Goal: Task Accomplishment & Management: Use online tool/utility

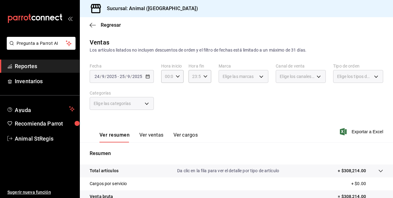
scroll to position [96, 0]
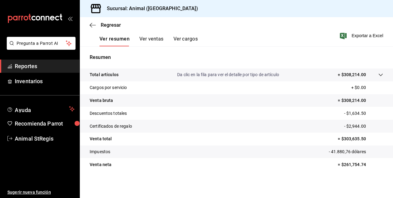
click at [64, 65] on span "Reportes" at bounding box center [45, 66] width 60 height 8
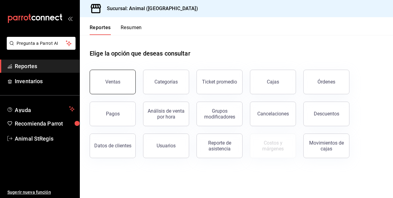
click at [118, 76] on button "Ventas" at bounding box center [113, 82] width 46 height 25
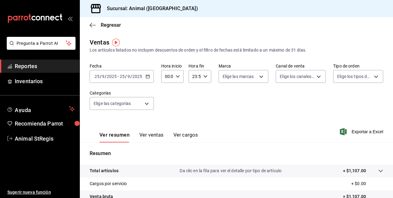
click at [130, 77] on span "/" at bounding box center [131, 76] width 2 height 5
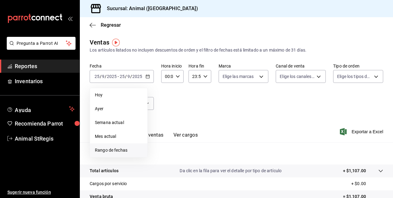
click at [112, 147] on li "Rango de fechas" at bounding box center [118, 150] width 57 height 14
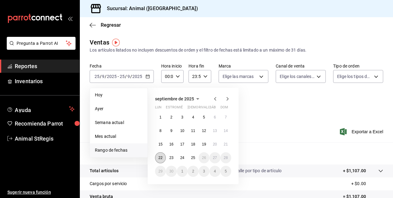
click at [161, 159] on abbr "22" at bounding box center [161, 158] width 4 height 4
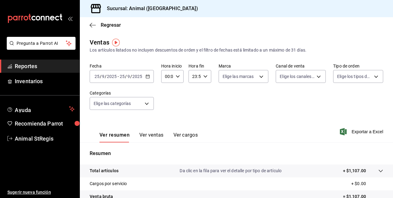
click at [261, 123] on div "Ver resumen Ver ventas Ver cargos Exportar a Excel" at bounding box center [236, 129] width 313 height 25
click at [148, 136] on button "Ver ventas" at bounding box center [151, 137] width 24 height 10
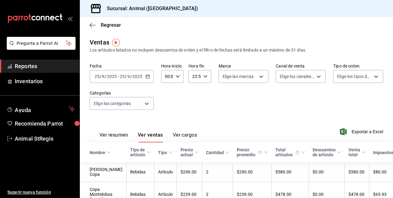
click at [146, 74] on icon "button" at bounding box center [148, 76] width 4 height 4
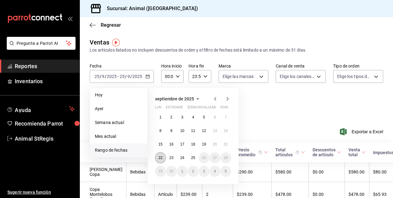
click at [157, 154] on button "22" at bounding box center [160, 157] width 11 height 11
click at [196, 161] on button "25" at bounding box center [193, 157] width 11 height 11
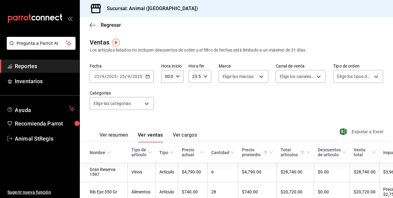
click at [355, 132] on font "Exportar a Excel" at bounding box center [368, 131] width 32 height 5
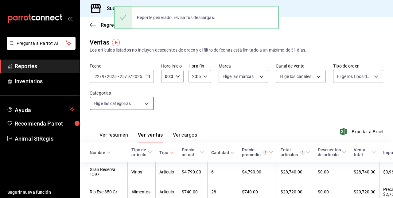
click at [148, 101] on body "Pregunta a Parrot AI Reportes Inventarios Ayuda Recomienda Parrot Animal StRegi…" at bounding box center [196, 99] width 393 height 198
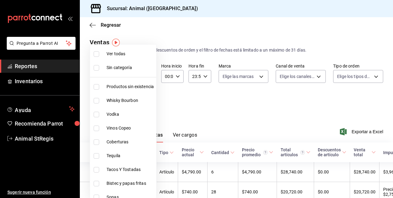
click at [210, 123] on div at bounding box center [196, 99] width 393 height 198
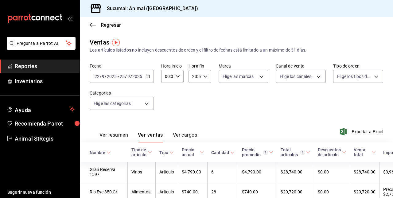
click at [136, 79] on div "[DATE] [DATE] - [DATE] [DATE]" at bounding box center [122, 76] width 64 height 13
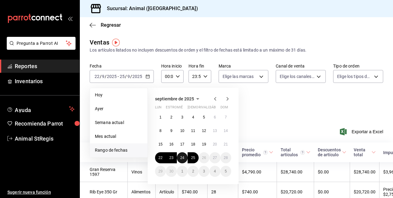
click at [186, 159] on button "24" at bounding box center [182, 157] width 11 height 11
click at [196, 159] on button "25" at bounding box center [193, 157] width 11 height 11
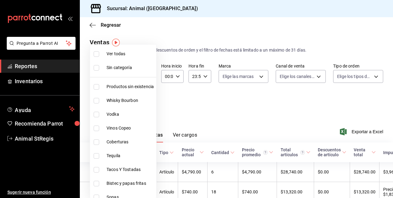
click at [133, 104] on body "Pregunta a Parrot AI Reportes Inventarios Ayuda Recomienda Parrot Animal StRegi…" at bounding box center [196, 99] width 393 height 198
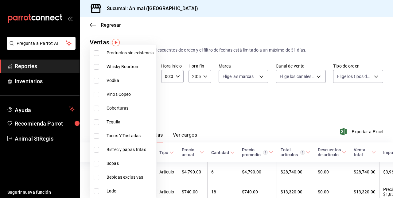
scroll to position [36, 0]
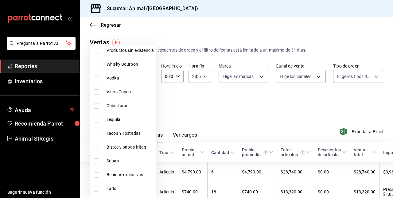
click at [97, 132] on input "checkbox" at bounding box center [97, 134] width 6 height 6
checkbox input "true"
type input "478caa61-5a17-4377-88e5-25c797c8acb8"
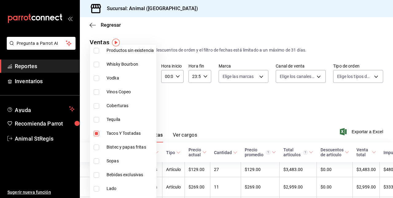
click at [96, 147] on input "checkbox" at bounding box center [97, 148] width 6 height 6
checkbox input "true"
type input "478caa61-5a17-4377-88e5-25c797c8acb8,c0133aaa-4126-4740-a95b-50edb015e131"
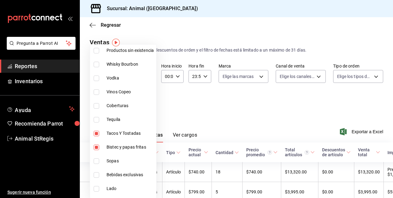
click at [98, 162] on input "checkbox" at bounding box center [97, 162] width 6 height 6
checkbox input "true"
type input "478caa61-5a17-4377-88e5-25c797c8acb8,c0133aaa-4126-4740-a95b-50edb015e131,de2f3…"
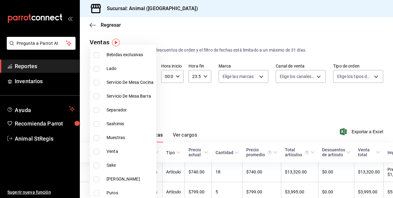
scroll to position [157, 0]
click at [95, 121] on input "checkbox" at bounding box center [97, 124] width 6 height 6
checkbox input "true"
type input "478caa61-5a17-4377-88e5-25c797c8acb8,c0133aaa-4126-4740-a95b-50edb015e131,de2f3…"
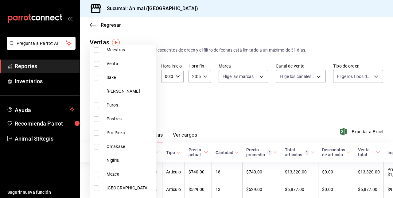
scroll to position [245, 0]
click at [96, 116] on input "checkbox" at bounding box center [97, 119] width 6 height 6
checkbox input "true"
type input "478caa61-5a17-4377-88e5-25c797c8acb8,c0133aaa-4126-4740-a95b-50edb015e131,de2f3…"
click at [96, 146] on input "checkbox" at bounding box center [97, 147] width 6 height 6
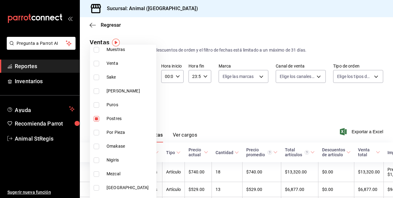
checkbox input "true"
type input "478caa61-5a17-4377-88e5-25c797c8acb8,c0133aaa-4126-4740-a95b-50edb015e131,de2f3…"
click at [96, 160] on input "checkbox" at bounding box center [97, 161] width 6 height 6
checkbox input "true"
type input "478caa61-5a17-4377-88e5-25c797c8acb8,c0133aaa-4126-4740-a95b-50edb015e131,de2f3…"
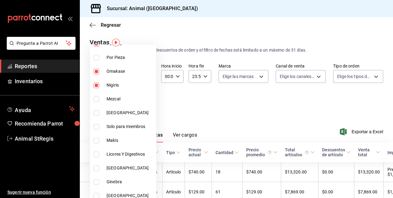
scroll to position [324, 0]
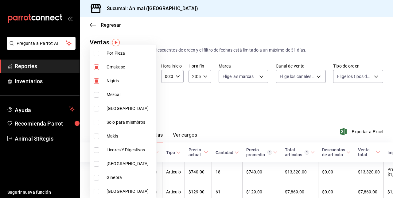
click at [96, 122] on input "checkbox" at bounding box center [97, 123] width 6 height 6
checkbox input "true"
type input "478caa61-5a17-4377-88e5-25c797c8acb8,c0133aaa-4126-4740-a95b-50edb015e131,de2f3…"
click at [96, 135] on input "checkbox" at bounding box center [97, 137] width 6 height 6
checkbox input "true"
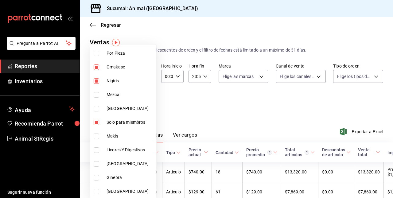
type input "478caa61-5a17-4377-88e5-25c797c8acb8,c0133aaa-4126-4740-a95b-50edb015e131,de2f3…"
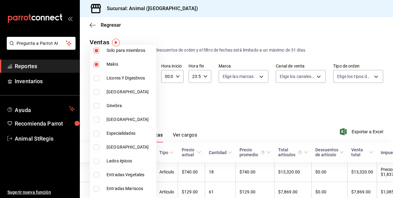
scroll to position [396, 0]
click at [95, 135] on input "checkbox" at bounding box center [97, 134] width 6 height 6
checkbox input "true"
type input "478caa61-5a17-4377-88e5-25c797c8acb8,c0133aaa-4126-4740-a95b-50edb015e131,de2f3…"
click at [98, 162] on input "checkbox" at bounding box center [97, 161] width 6 height 6
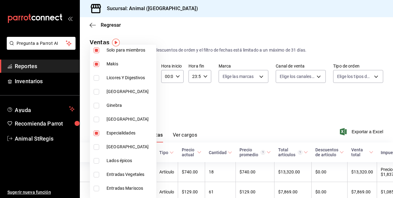
checkbox input "true"
type input "478caa61-5a17-4377-88e5-25c797c8acb8,c0133aaa-4126-4740-a95b-50edb015e131,de2f3…"
click at [96, 175] on input "checkbox" at bounding box center [97, 175] width 6 height 6
checkbox input "true"
type input "478caa61-5a17-4377-88e5-25c797c8acb8,c0133aaa-4126-4740-a95b-50edb015e131,de2f3…"
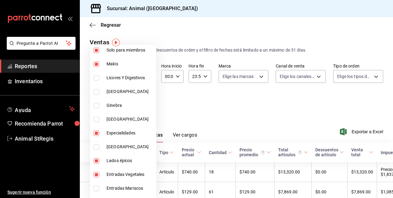
click at [96, 188] on input "checkbox" at bounding box center [97, 189] width 6 height 6
checkbox input "true"
type input "478caa61-5a17-4377-88e5-25c797c8acb8,c0133aaa-4126-4740-a95b-50edb015e131,de2f3…"
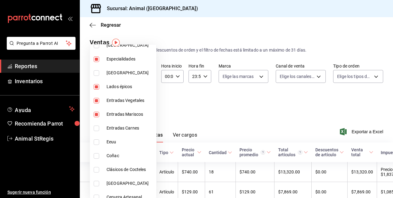
scroll to position [508, 0]
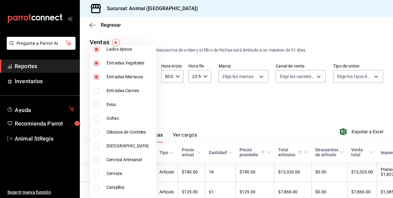
click at [94, 89] on input "checkbox" at bounding box center [97, 91] width 6 height 6
checkbox input "true"
type input "478caa61-5a17-4377-88e5-25c797c8acb8,c0133aaa-4126-4740-a95b-50edb015e131,de2f3…"
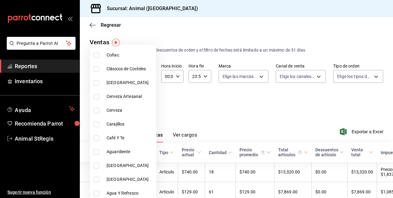
scroll to position [573, 0]
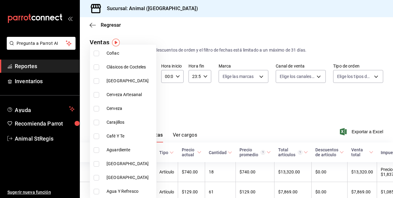
click at [206, 115] on div at bounding box center [196, 99] width 393 height 198
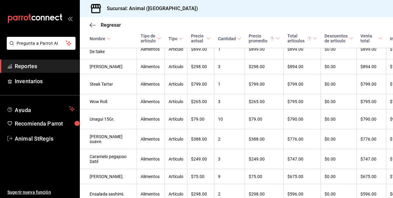
scroll to position [1014, 0]
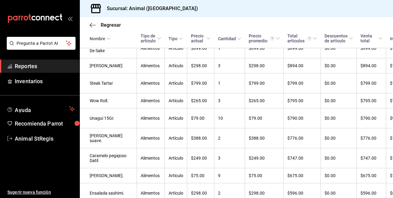
click at [205, 108] on td "$79.00" at bounding box center [200, 118] width 27 height 20
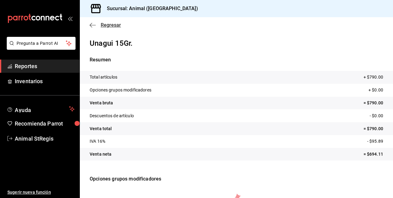
click at [95, 25] on icon "button" at bounding box center [93, 25] width 6 height 6
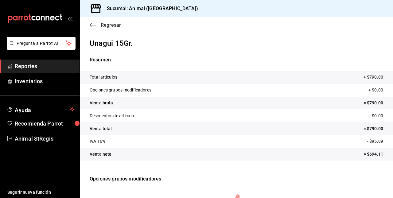
click at [95, 25] on icon "button" at bounding box center [93, 25] width 6 height 6
click at [92, 22] on div "Regresar" at bounding box center [236, 25] width 313 height 16
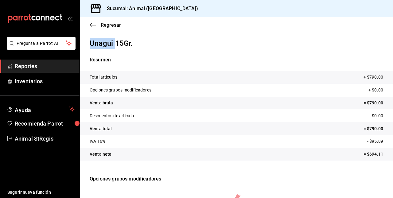
click at [92, 22] on div "Regresar" at bounding box center [236, 25] width 313 height 16
click at [167, 42] on p "Unagui 15Gr." at bounding box center [237, 43] width 294 height 11
drag, startPoint x: 100, startPoint y: 22, endPoint x: 90, endPoint y: 27, distance: 11.8
click at [90, 27] on div "Regresar" at bounding box center [236, 25] width 313 height 16
click at [90, 27] on icon "button" at bounding box center [93, 25] width 6 height 6
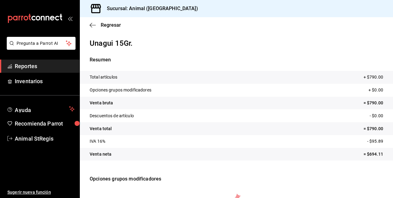
click at [29, 66] on font "Reportes" at bounding box center [26, 66] width 22 height 6
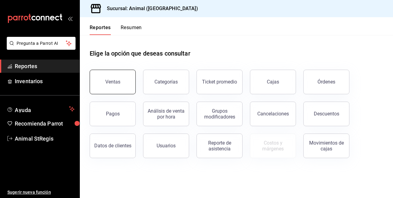
click at [125, 76] on button "Ventas" at bounding box center [113, 82] width 46 height 25
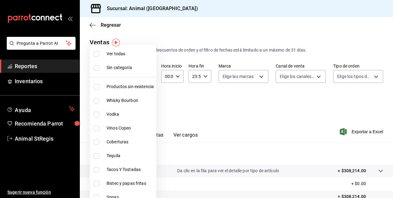
click at [117, 102] on body "Pregunta a Parrot AI Reportes Inventarios Ayuda Recomienda Parrot Animal StRegi…" at bounding box center [196, 99] width 393 height 198
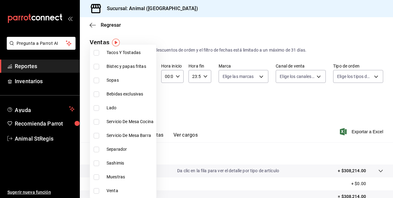
scroll to position [88, 0]
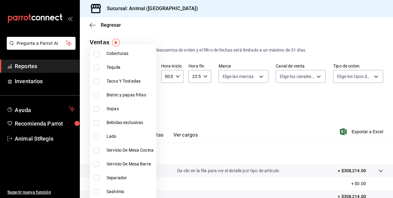
click at [98, 79] on input "checkbox" at bounding box center [97, 82] width 6 height 6
checkbox input "true"
type input "478caa61-5a17-4377-88e5-25c797c8acb8"
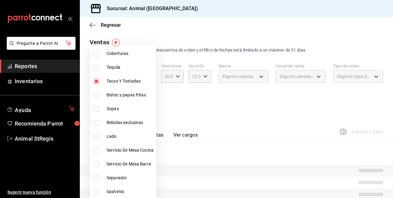
click at [98, 95] on input "checkbox" at bounding box center [97, 95] width 6 height 6
checkbox input "true"
type input "478caa61-5a17-4377-88e5-25c797c8acb8,c0133aaa-4126-4740-a95b-50edb015e131"
click at [96, 108] on input "checkbox" at bounding box center [97, 109] width 6 height 6
checkbox input "true"
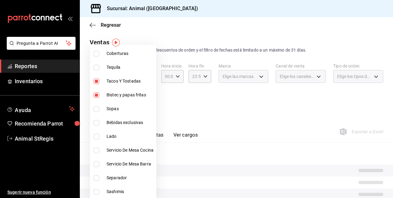
type input "478caa61-5a17-4377-88e5-25c797c8acb8,c0133aaa-4126-4740-a95b-50edb015e131,de2f3…"
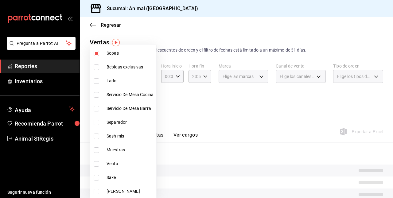
scroll to position [149, 0]
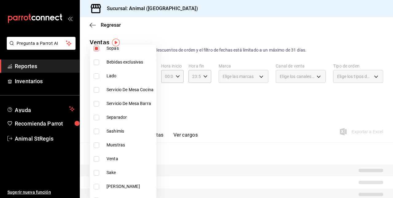
click at [96, 133] on input "checkbox" at bounding box center [97, 132] width 6 height 6
checkbox input "true"
type input "478caa61-5a17-4377-88e5-25c797c8acb8,c0133aaa-4126-4740-a95b-50edb015e131,de2f3…"
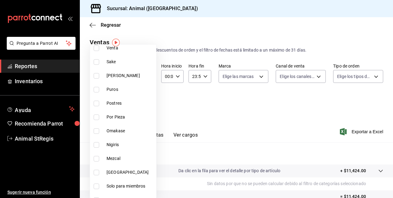
scroll to position [260, 0]
click at [95, 105] on input "checkbox" at bounding box center [97, 103] width 6 height 6
checkbox input "true"
type input "478caa61-5a17-4377-88e5-25c797c8acb8,c0133aaa-4126-4740-a95b-50edb015e131,de2f3…"
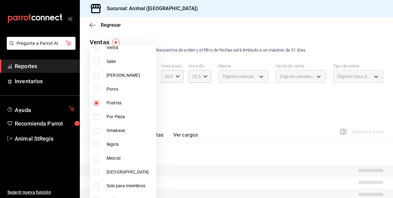
click at [96, 129] on input "checkbox" at bounding box center [97, 131] width 6 height 6
checkbox input "true"
type input "478caa61-5a17-4377-88e5-25c797c8acb8,c0133aaa-4126-4740-a95b-50edb015e131,de2f3…"
click at [95, 143] on input "checkbox" at bounding box center [97, 145] width 6 height 6
checkbox input "true"
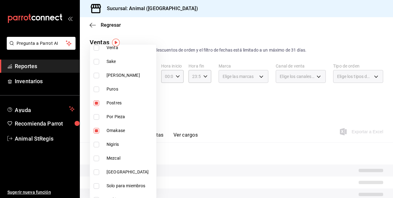
type input "478caa61-5a17-4377-88e5-25c797c8acb8,c0133aaa-4126-4740-a95b-50edb015e131,de2f3…"
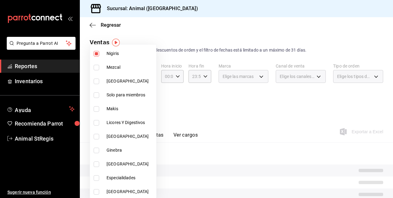
scroll to position [359, 0]
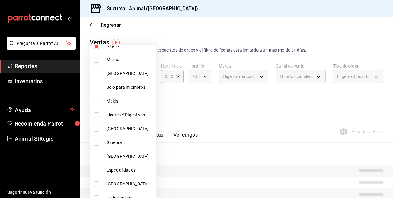
click at [96, 85] on input "checkbox" at bounding box center [97, 88] width 6 height 6
checkbox input "true"
type input "478caa61-5a17-4377-88e5-25c797c8acb8,c0133aaa-4126-4740-a95b-50edb015e131,de2f3…"
drag, startPoint x: 95, startPoint y: 101, endPoint x: 96, endPoint y: 111, distance: 10.2
click at [95, 101] on input "checkbox" at bounding box center [97, 102] width 6 height 6
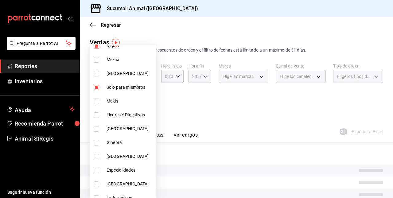
checkbox input "true"
type input "478caa61-5a17-4377-88e5-25c797c8acb8,c0133aaa-4126-4740-a95b-50edb015e131,de2f3…"
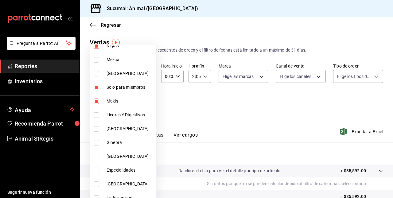
click at [95, 170] on input "checkbox" at bounding box center [97, 171] width 6 height 6
checkbox input "true"
type input "478caa61-5a17-4377-88e5-25c797c8acb8,c0133aaa-4126-4740-a95b-50edb015e131,de2f3…"
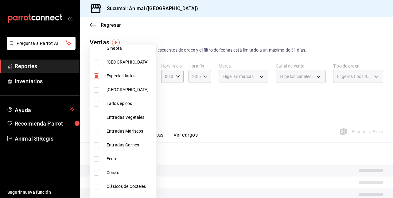
scroll to position [455, 0]
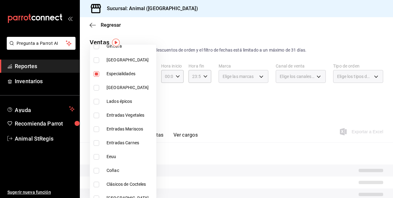
click at [96, 103] on input "checkbox" at bounding box center [97, 102] width 6 height 6
checkbox input "true"
type input "478caa61-5a17-4377-88e5-25c797c8acb8,c0133aaa-4126-4740-a95b-50edb015e131,de2f3…"
click at [96, 114] on input "checkbox" at bounding box center [97, 116] width 6 height 6
checkbox input "true"
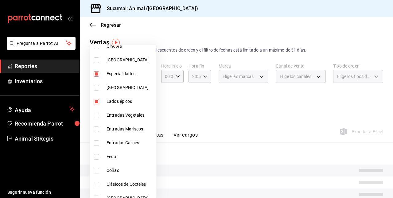
type input "478caa61-5a17-4377-88e5-25c797c8acb8,c0133aaa-4126-4740-a95b-50edb015e131,de2f3…"
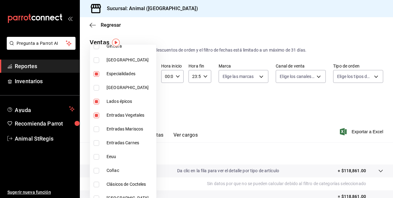
click at [96, 127] on input "checkbox" at bounding box center [97, 130] width 6 height 6
checkbox input "true"
type input "478caa61-5a17-4377-88e5-25c797c8acb8,c0133aaa-4126-4740-a95b-50edb015e131,de2f3…"
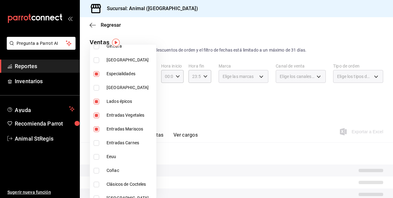
click at [95, 144] on input "checkbox" at bounding box center [97, 143] width 6 height 6
checkbox input "true"
type input "478caa61-5a17-4377-88e5-25c797c8acb8,c0133aaa-4126-4740-a95b-50edb015e131,de2f3…"
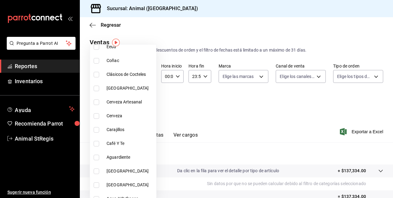
scroll to position [573, 0]
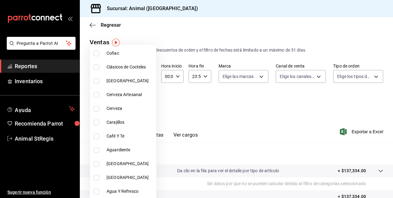
click at [237, 101] on div at bounding box center [196, 99] width 393 height 198
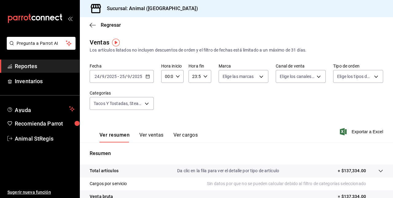
click at [140, 81] on div "[DATE] [DATE] - [DATE] [DATE]" at bounding box center [122, 76] width 64 height 13
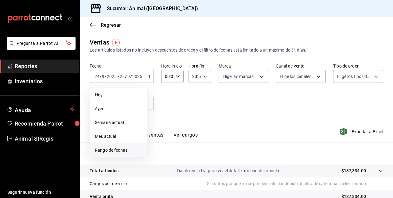
click at [113, 149] on span "Rango de fechas" at bounding box center [119, 150] width 48 height 6
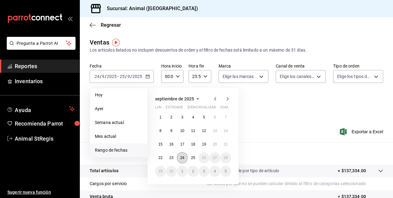
click at [181, 158] on abbr "24" at bounding box center [182, 158] width 4 height 4
click at [193, 158] on abbr "25" at bounding box center [193, 158] width 4 height 4
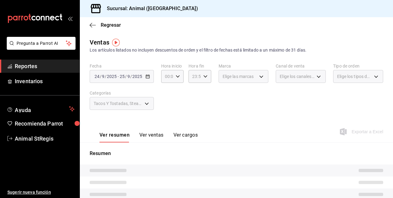
click at [244, 134] on div "Ver resumen Ver ventas Ver cargos Exportar a Excel" at bounding box center [236, 129] width 313 height 25
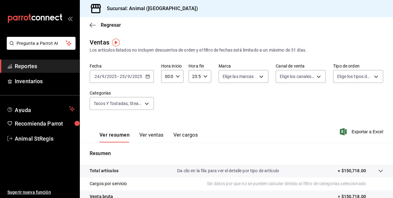
click at [155, 138] on button "Ver ventas" at bounding box center [151, 137] width 24 height 10
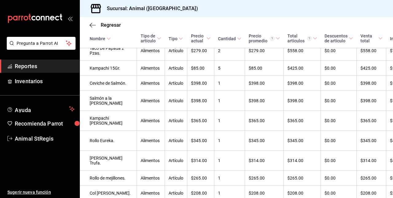
scroll to position [1254, 0]
